Goal: Navigation & Orientation: Find specific page/section

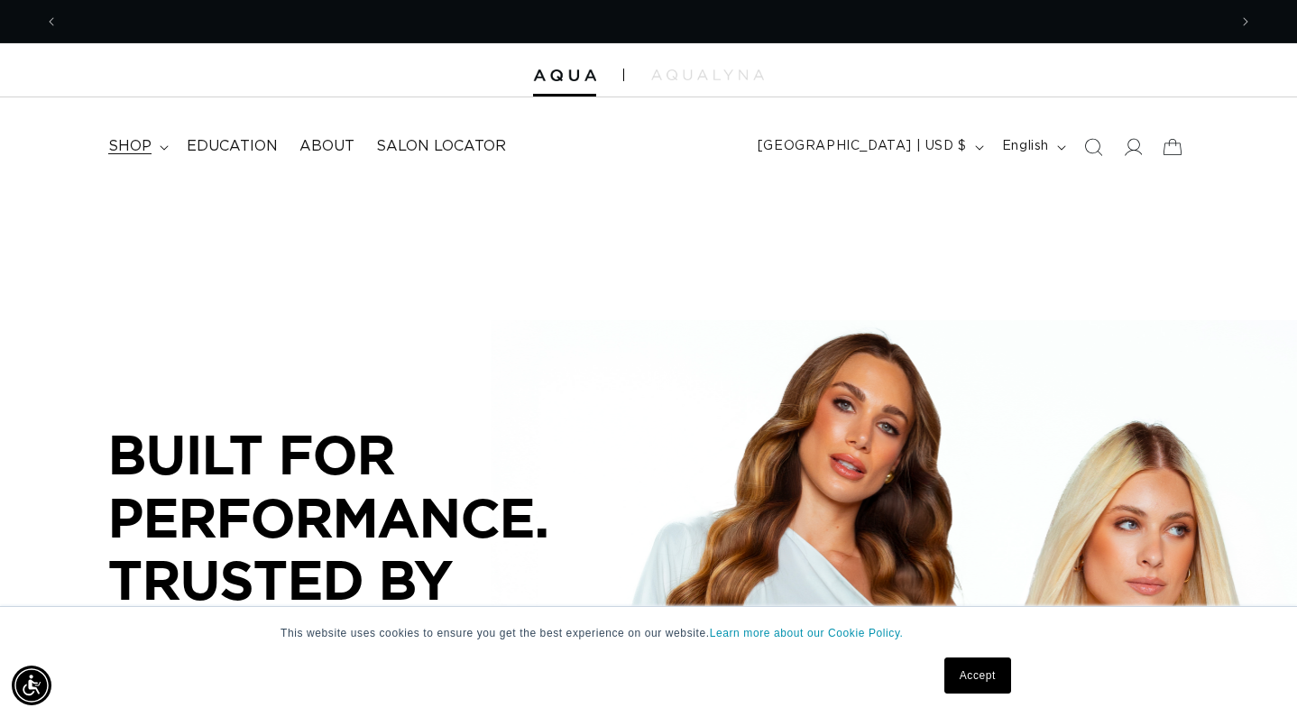
scroll to position [0, 1169]
click at [149, 149] on span "shop" at bounding box center [129, 146] width 43 height 19
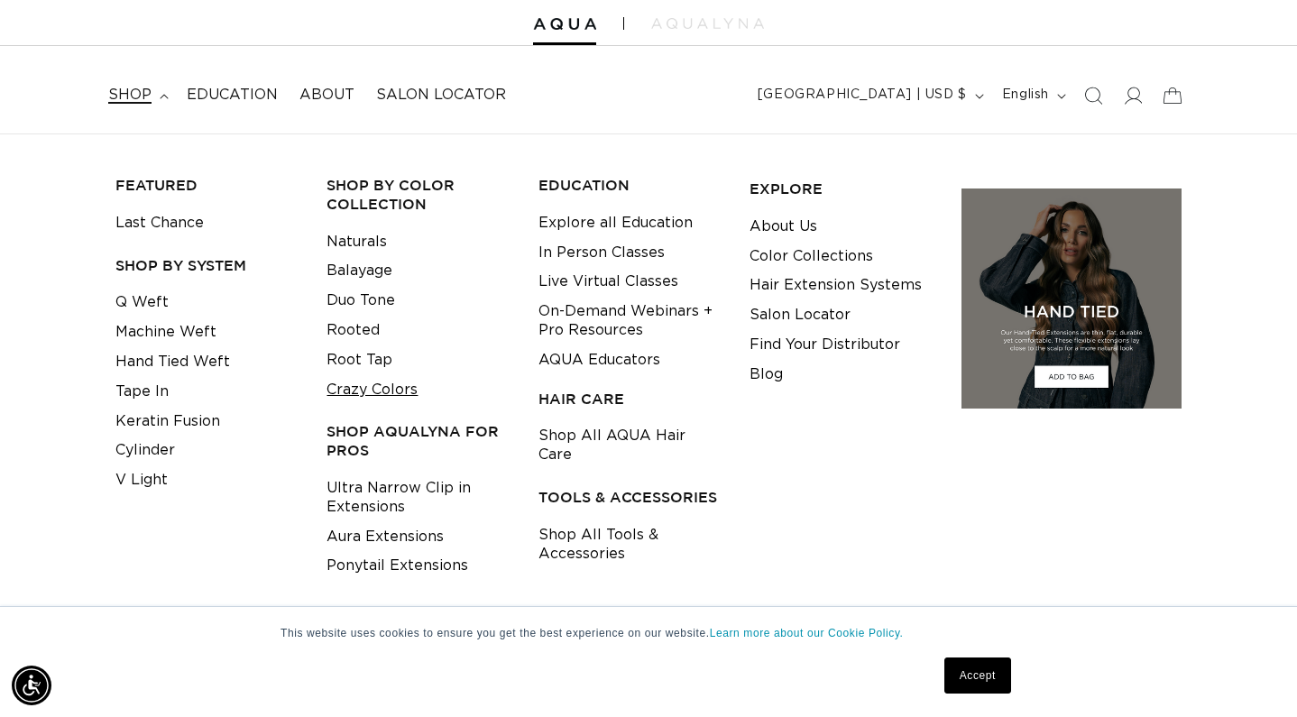
scroll to position [60, 0]
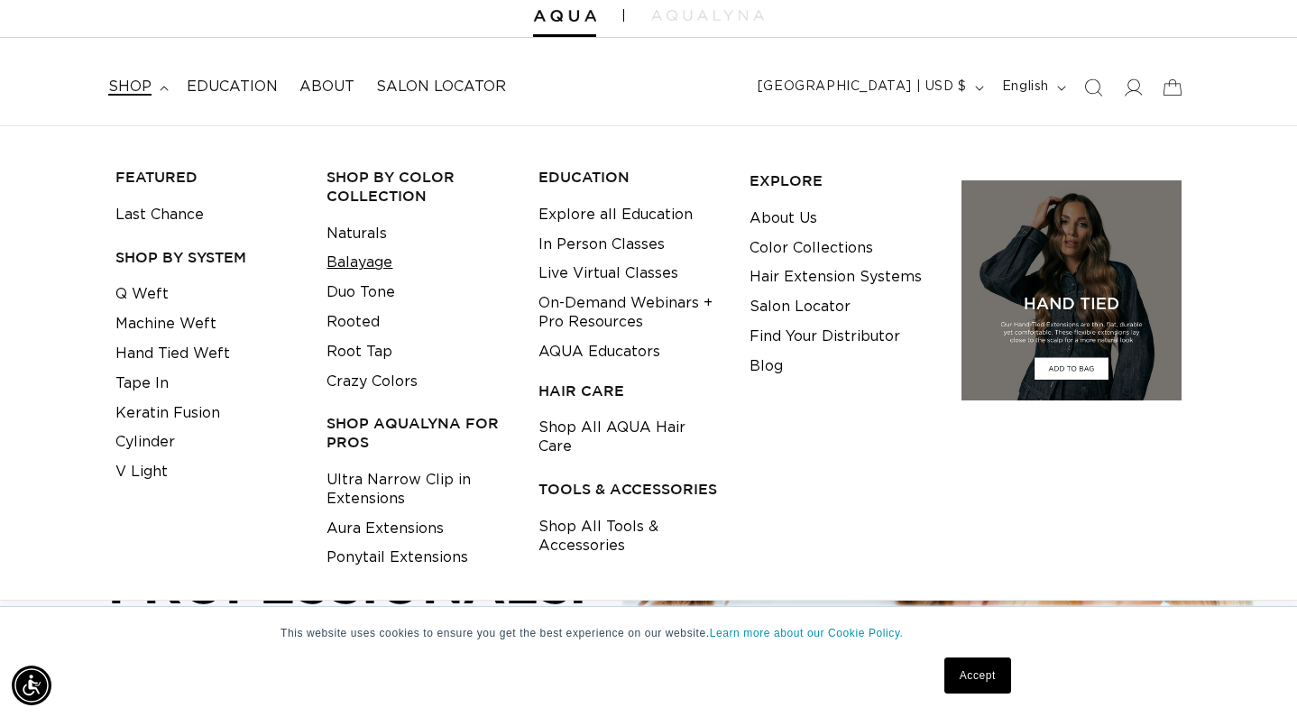
click at [358, 263] on link "Balayage" at bounding box center [359, 263] width 66 height 30
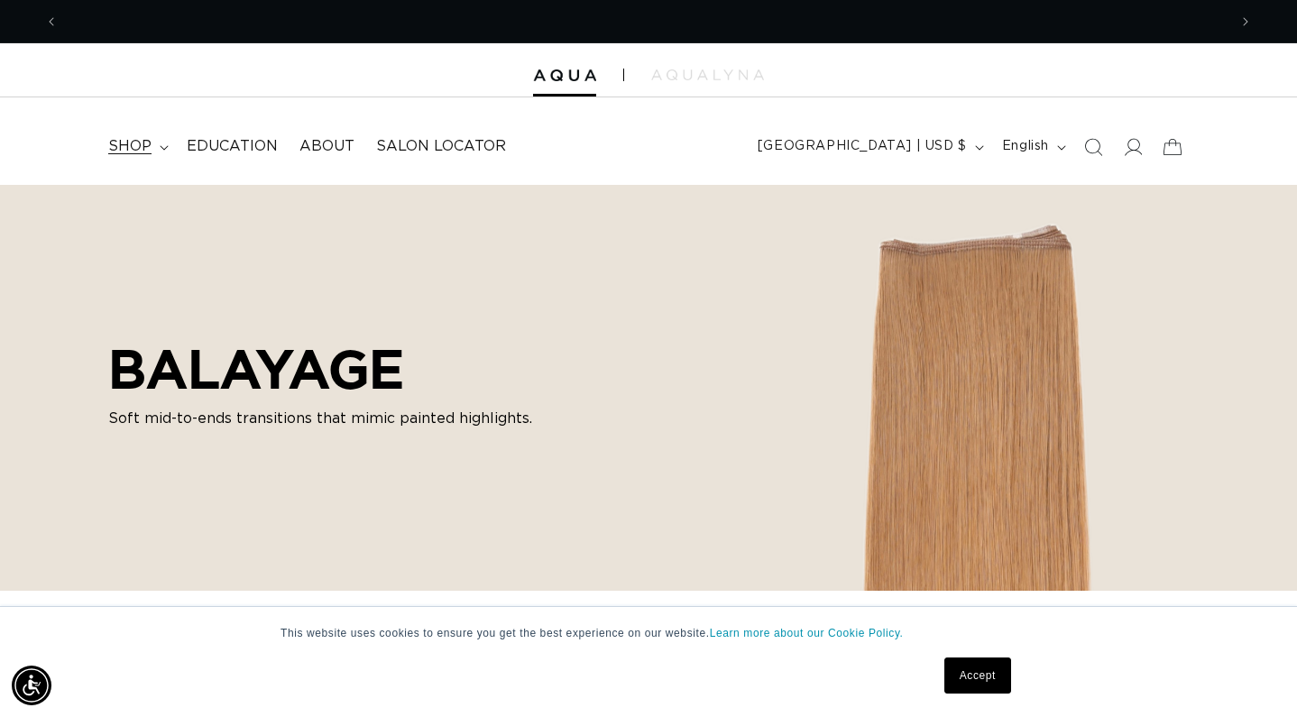
scroll to position [0, 1169]
click at [336, 141] on span "About" at bounding box center [326, 146] width 55 height 19
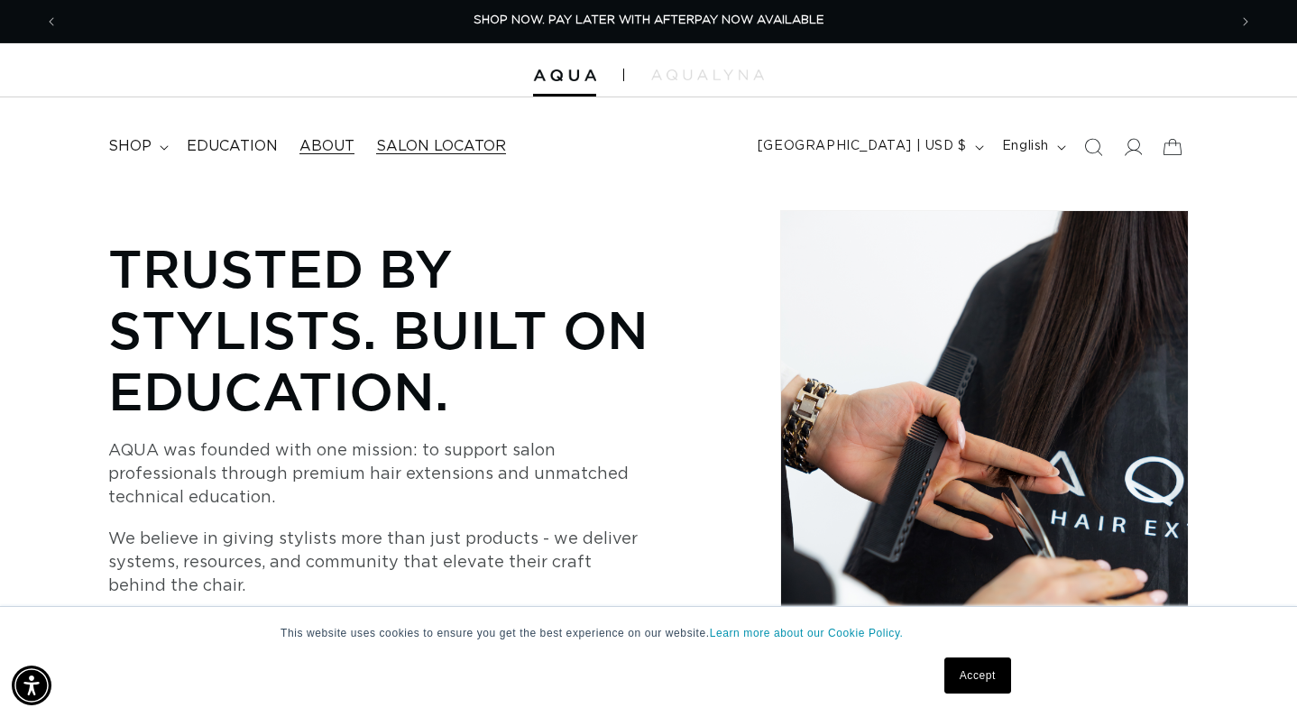
click at [420, 142] on span "Salon Locator" at bounding box center [441, 146] width 130 height 19
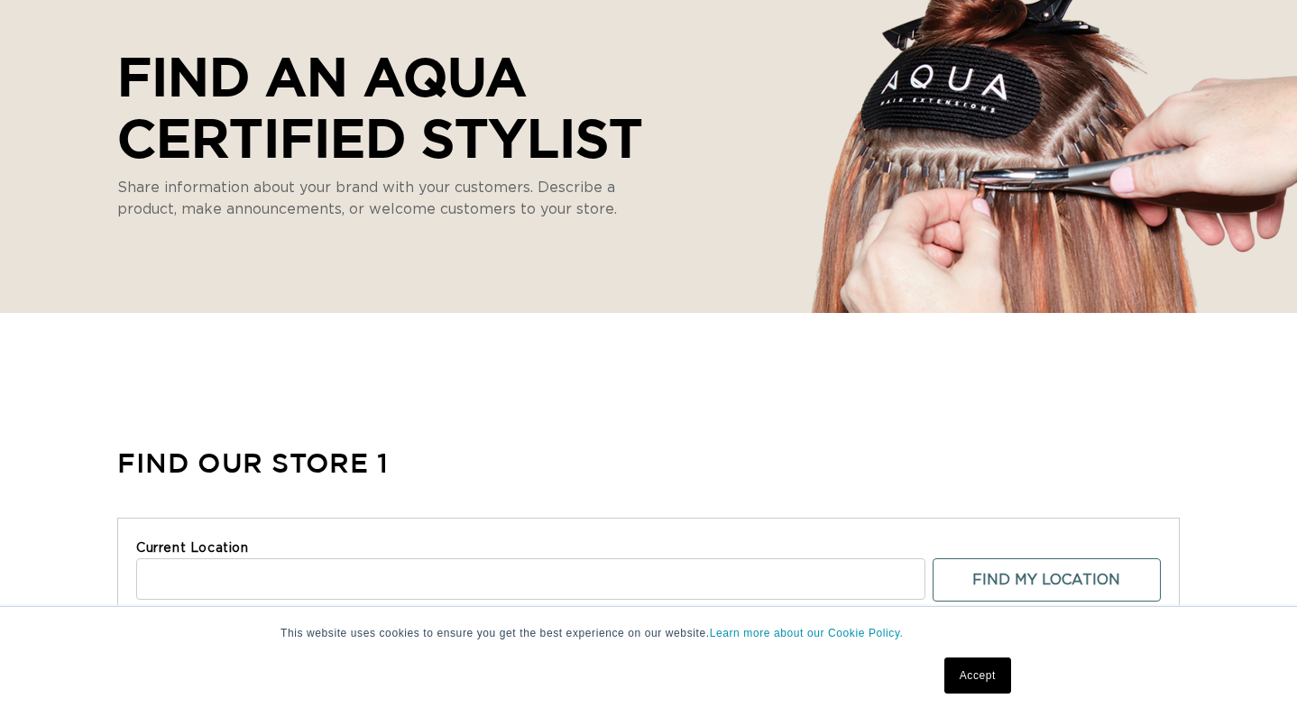
scroll to position [233, 0]
select select "m"
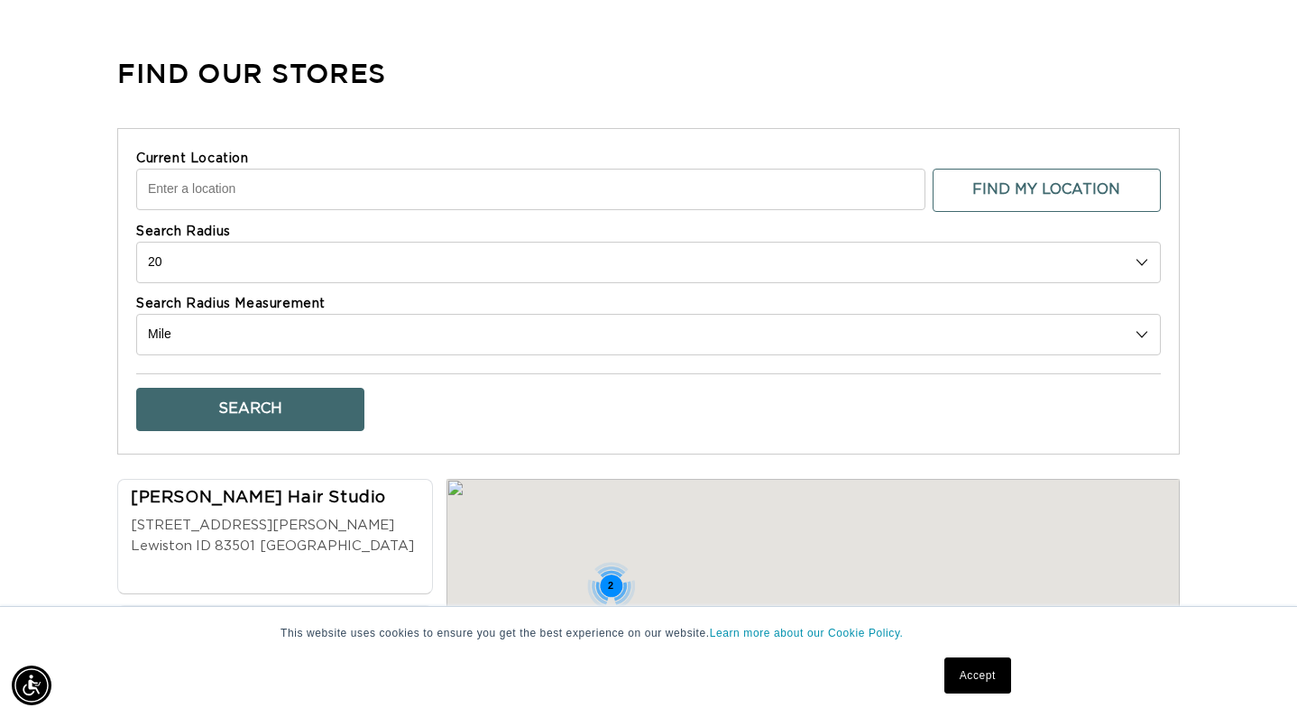
click at [414, 185] on input "Current Location" at bounding box center [530, 188] width 789 height 41
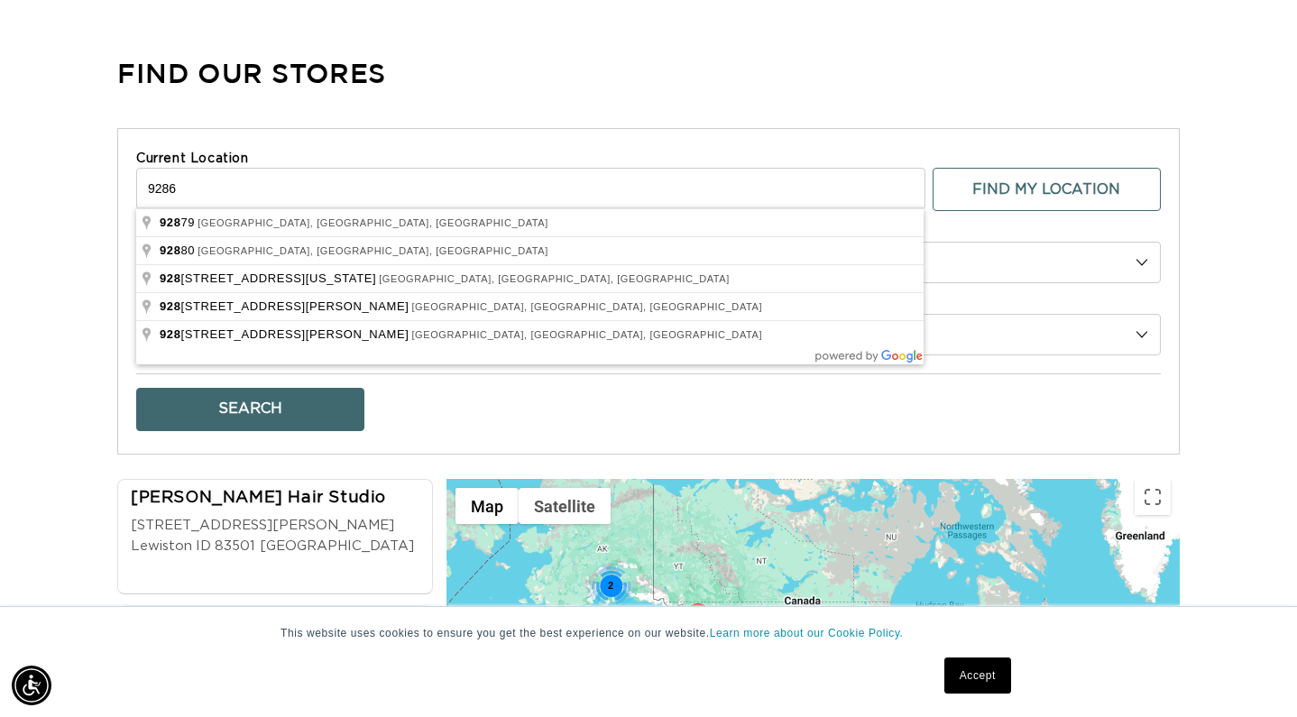
scroll to position [0, 2337]
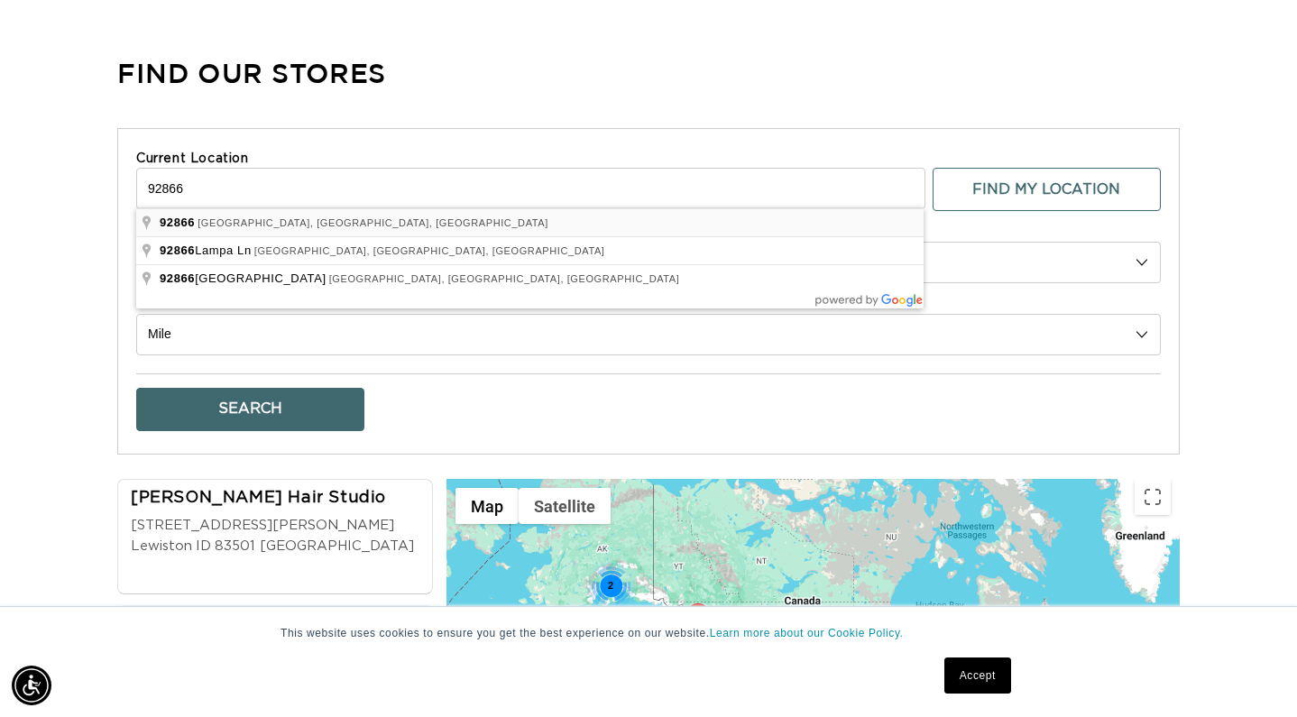
type input "Orange, CA 92866, USA"
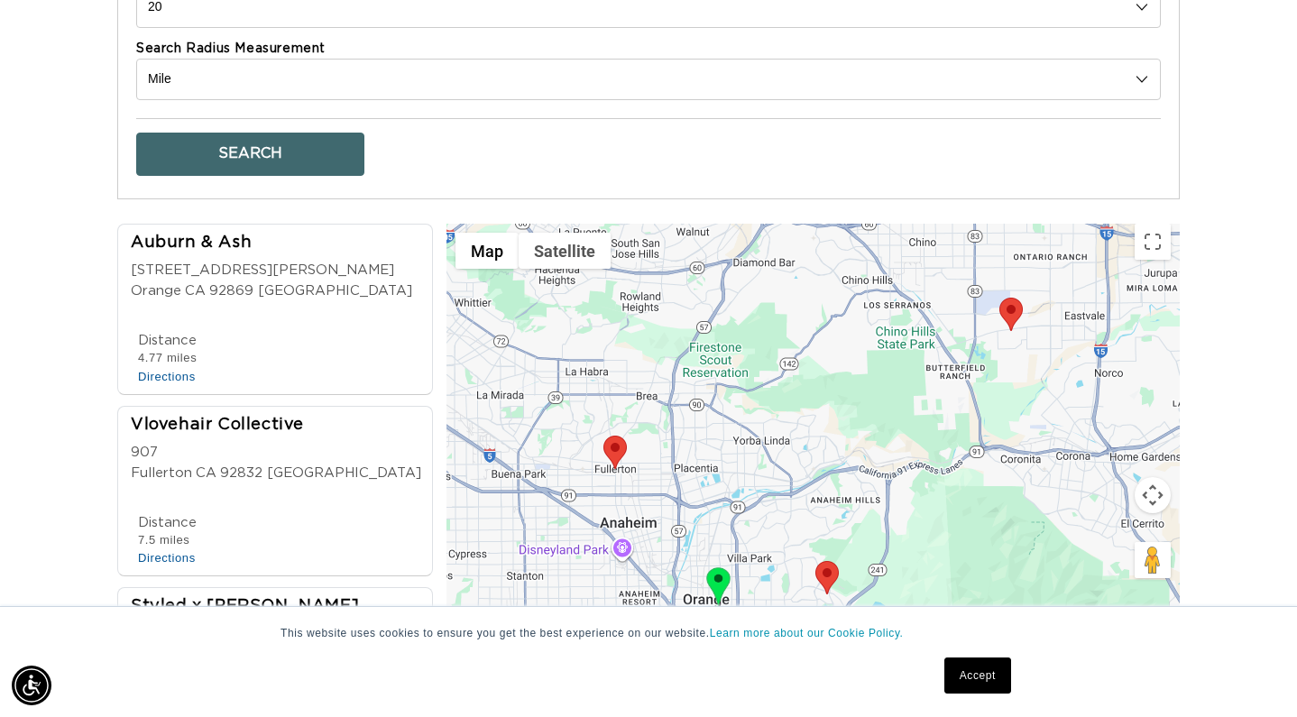
click at [322, 273] on div "Auburn & Ash 8504 E Chapman Ave Orange CA 92869 USA" at bounding box center [280, 272] width 299 height 81
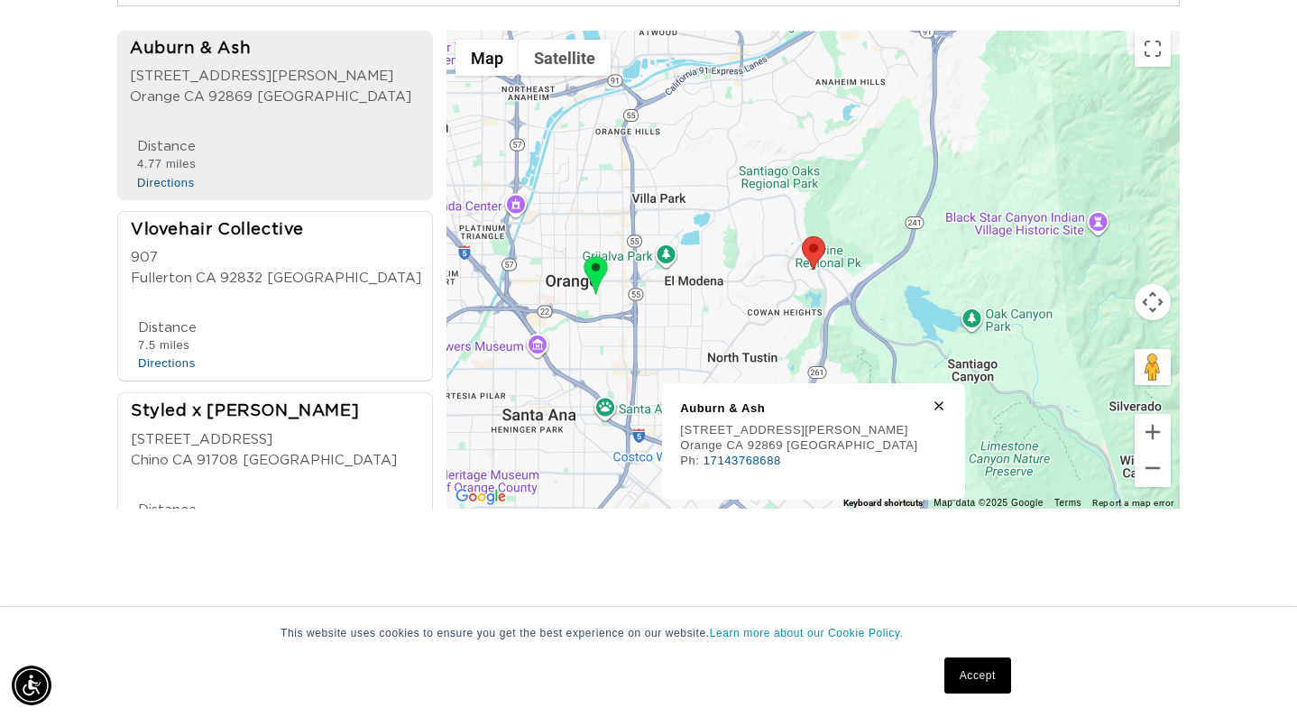
scroll to position [0, 1169]
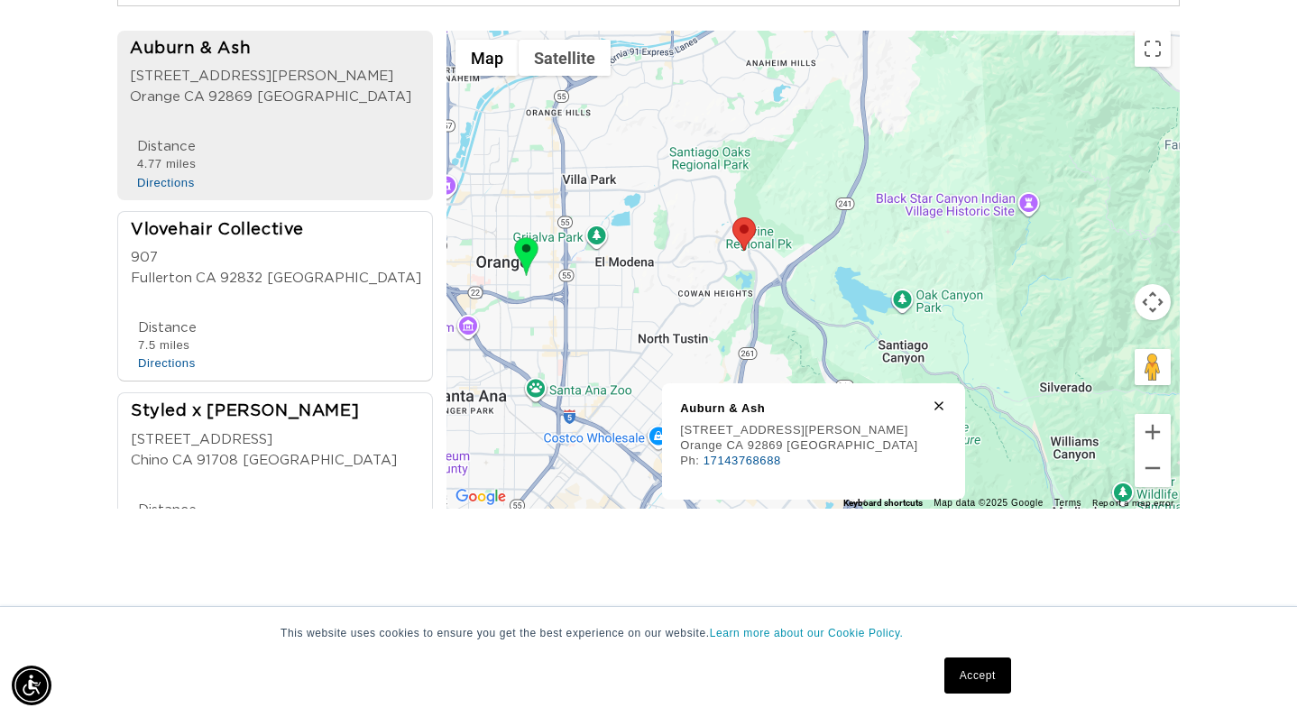
drag, startPoint x: 767, startPoint y: 314, endPoint x: 696, endPoint y: 295, distance: 73.7
click at [696, 295] on div at bounding box center [812, 270] width 733 height 478
click at [803, 203] on div at bounding box center [812, 270] width 733 height 478
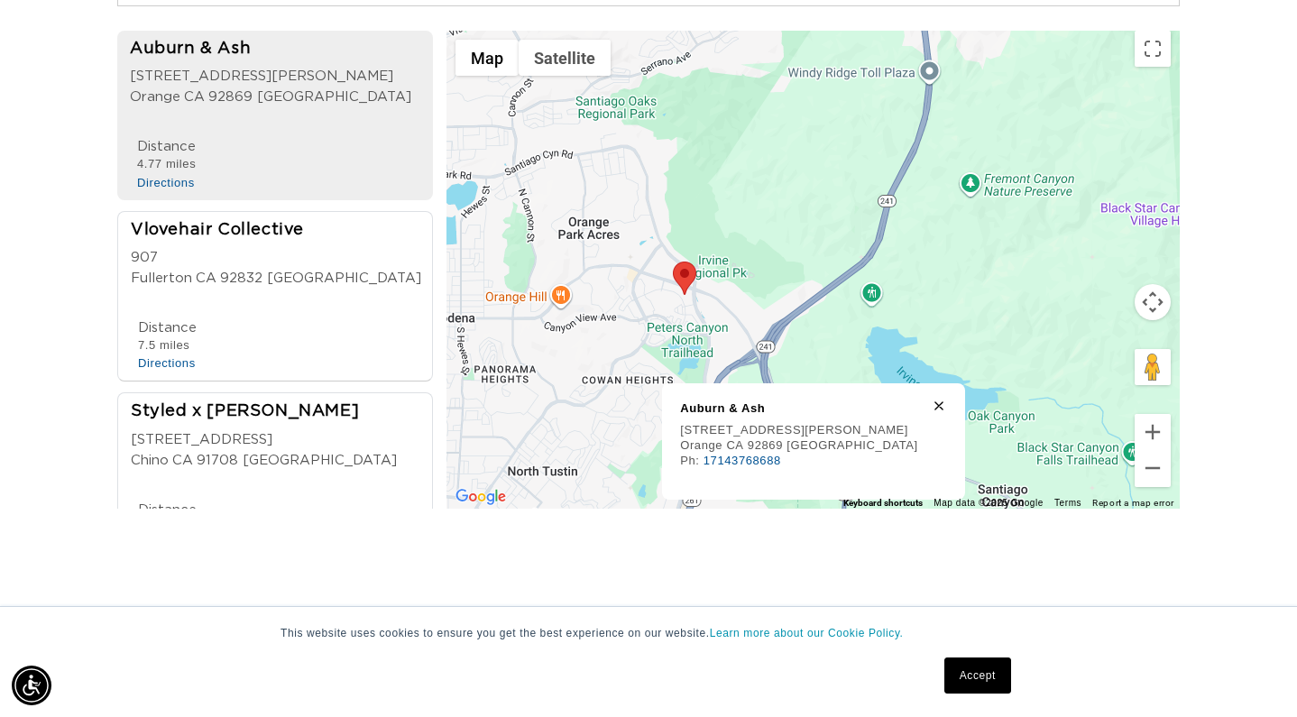
scroll to position [0, 2337]
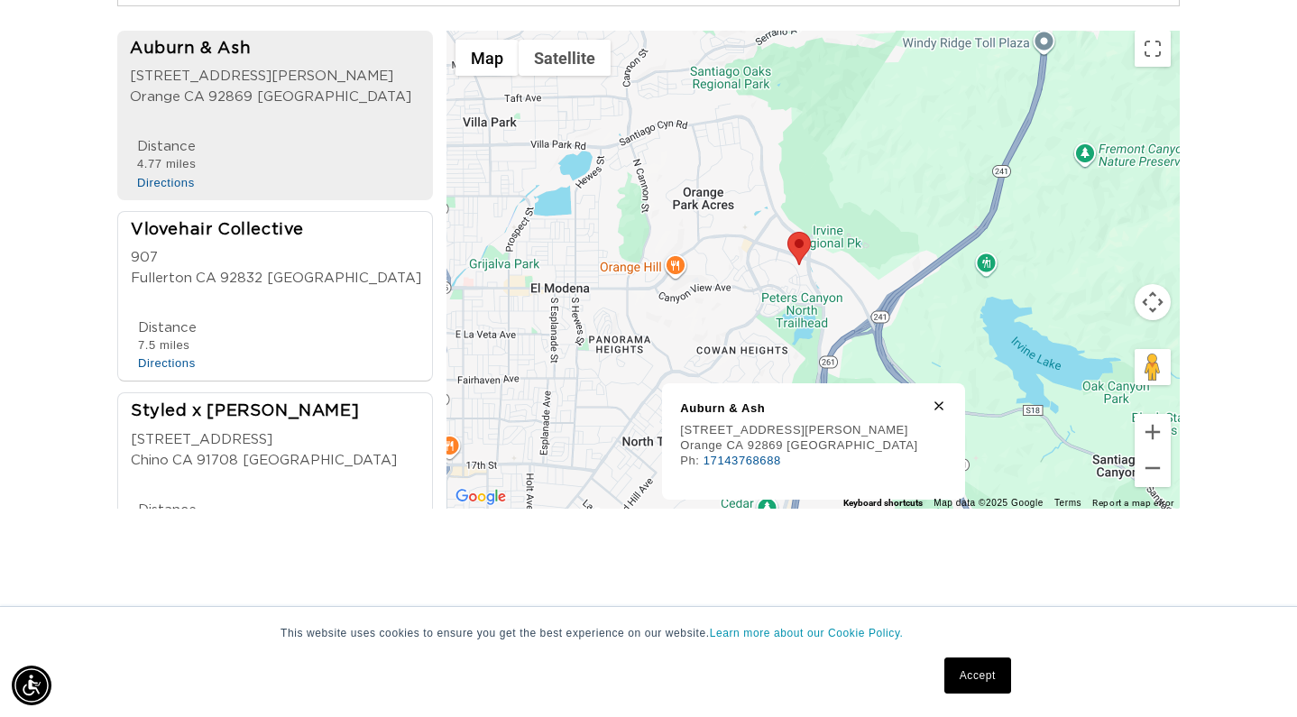
drag, startPoint x: 769, startPoint y: 279, endPoint x: 884, endPoint y: 247, distance: 118.8
click at [884, 247] on div at bounding box center [812, 270] width 733 height 478
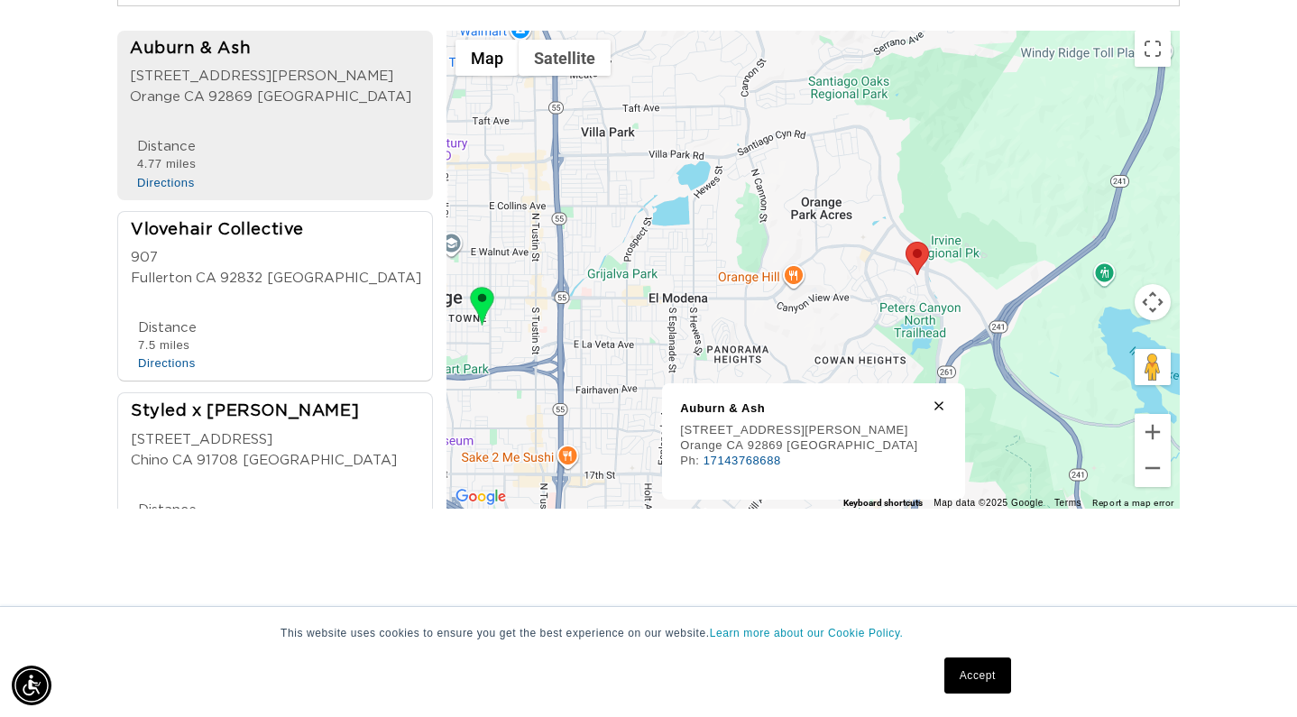
drag, startPoint x: 724, startPoint y: 268, endPoint x: 848, endPoint y: 280, distance: 125.1
click at [848, 280] on div at bounding box center [812, 270] width 733 height 478
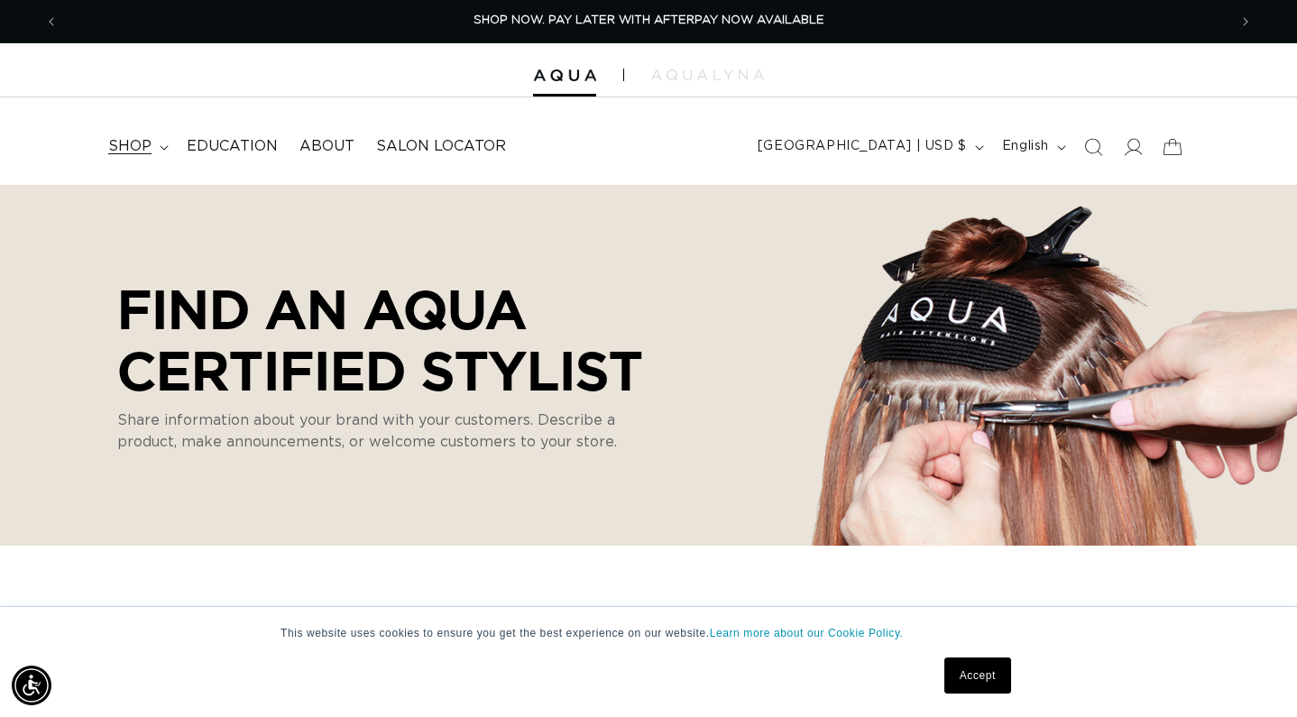
scroll to position [0, 0]
click at [151, 147] on summary "shop" at bounding box center [136, 146] width 78 height 41
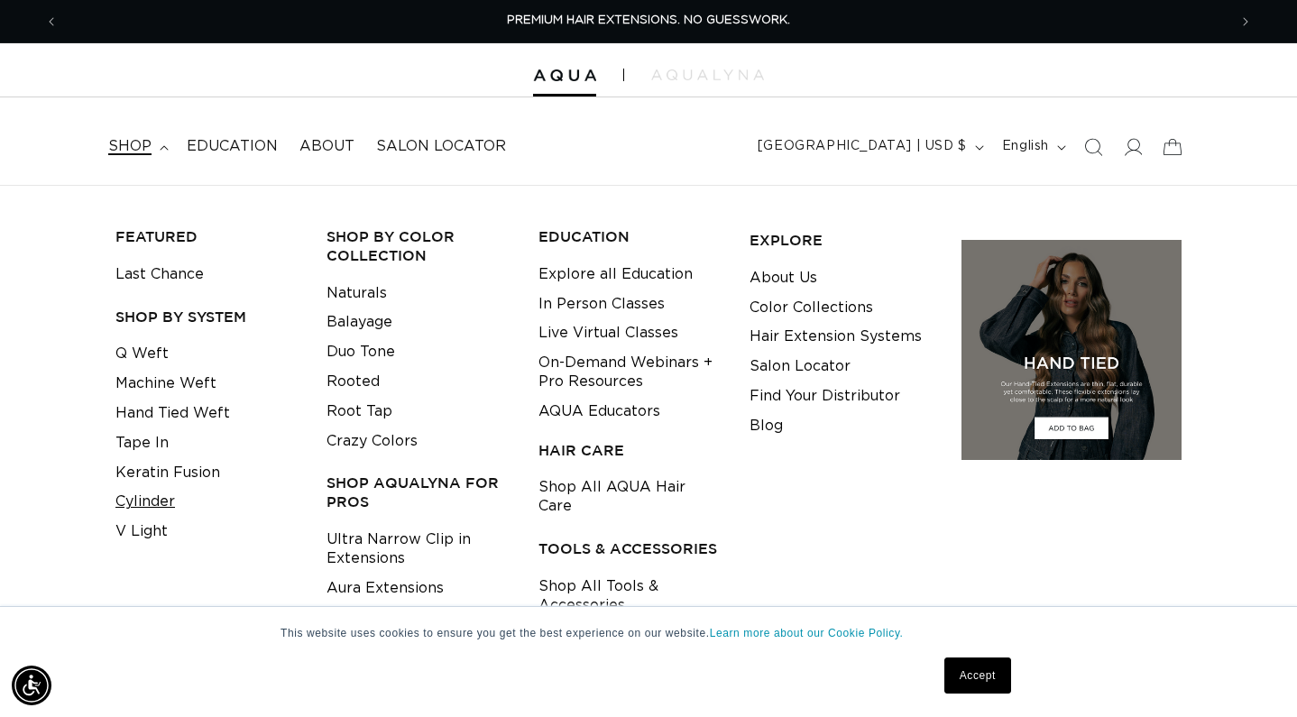
click at [155, 489] on link "Cylinder" at bounding box center [145, 502] width 60 height 30
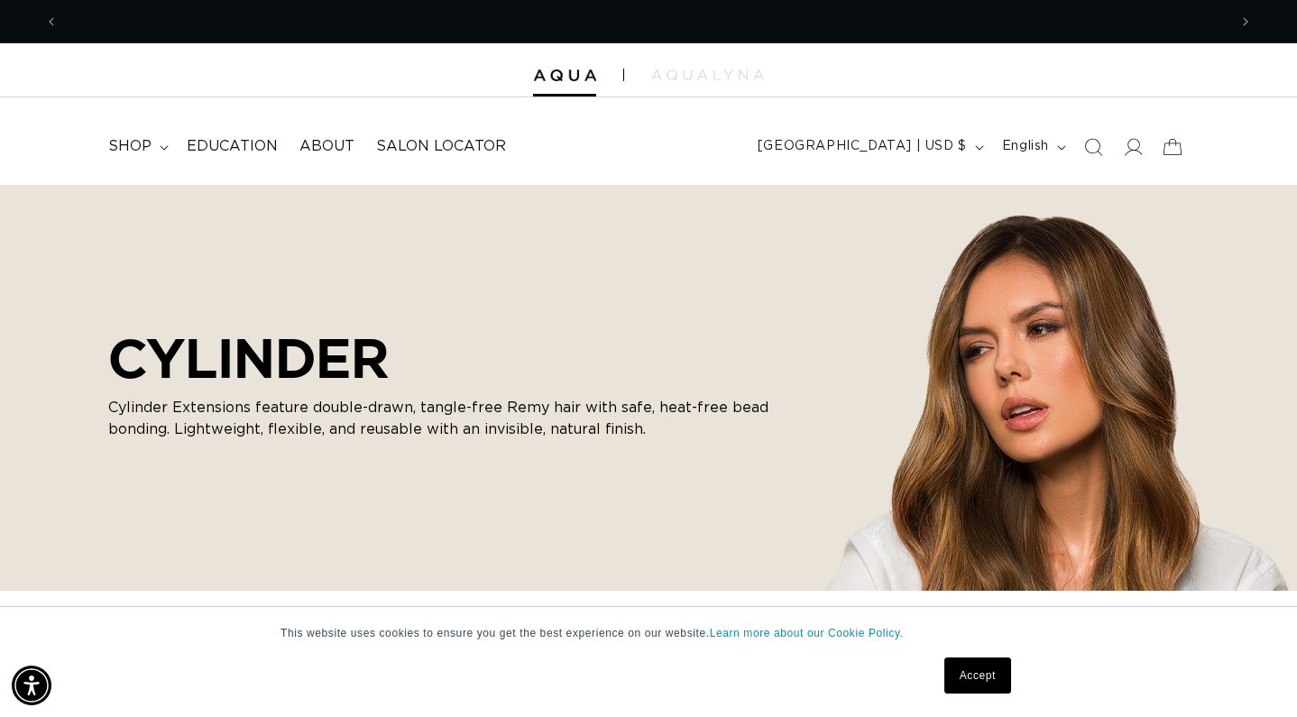
scroll to position [0, 2337]
